Goal: Task Accomplishment & Management: Use online tool/utility

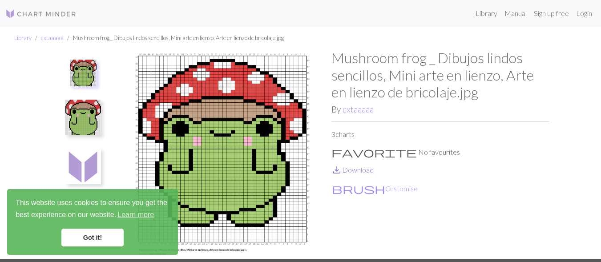
click at [332, 183] on button "brush Customise" at bounding box center [375, 189] width 87 height 12
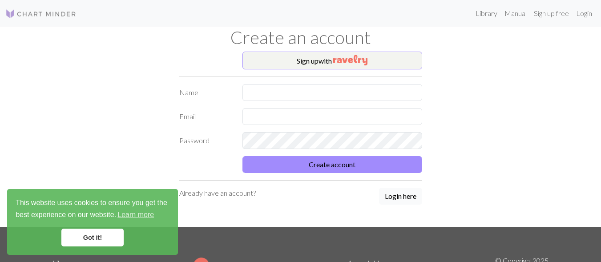
click at [379, 188] on button "Login here" at bounding box center [400, 196] width 43 height 17
